Goal: Task Accomplishment & Management: Manage account settings

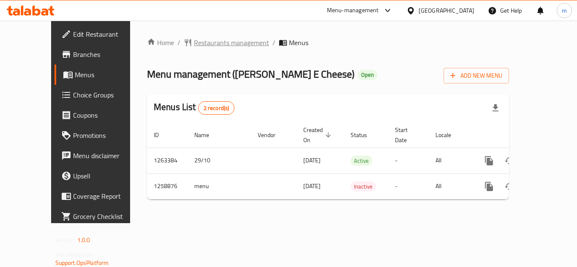
click at [200, 38] on span "Restaurants management" at bounding box center [231, 43] width 75 height 10
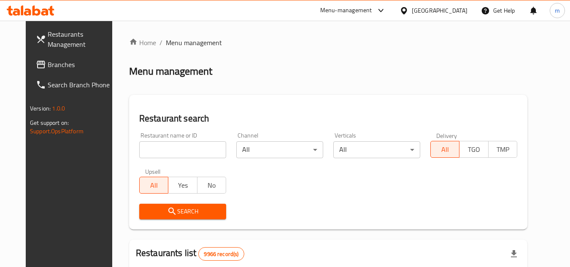
click at [48, 65] on span "Branches" at bounding box center [81, 65] width 67 height 10
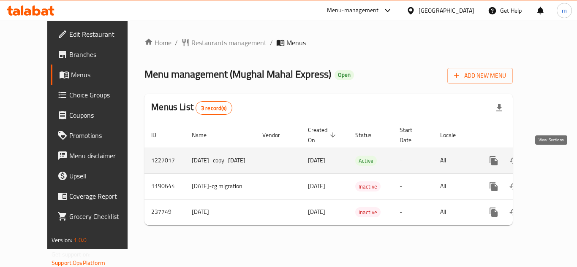
click at [554, 160] on icon "enhanced table" at bounding box center [554, 161] width 10 height 10
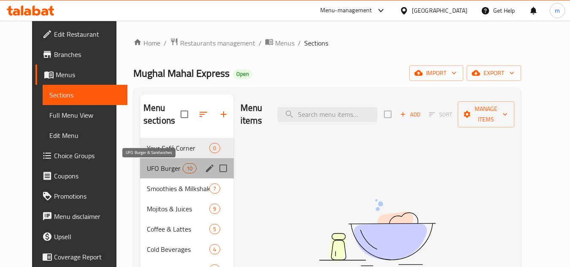
click at [156, 173] on span "UFO Burger & Sandwiches" at bounding box center [165, 168] width 36 height 10
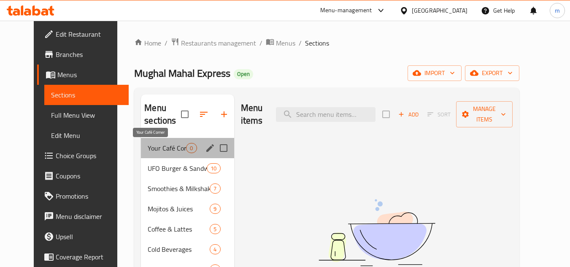
click at [148, 151] on span "Your Café Corner" at bounding box center [167, 148] width 38 height 10
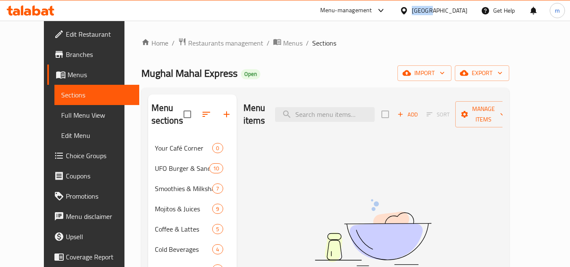
copy div "[GEOGRAPHIC_DATA]"
drag, startPoint x: 447, startPoint y: 12, endPoint x: 469, endPoint y: 16, distance: 22.4
click at [469, 16] on div "[GEOGRAPHIC_DATA]" at bounding box center [433, 10] width 81 height 20
